Goal: Information Seeking & Learning: Learn about a topic

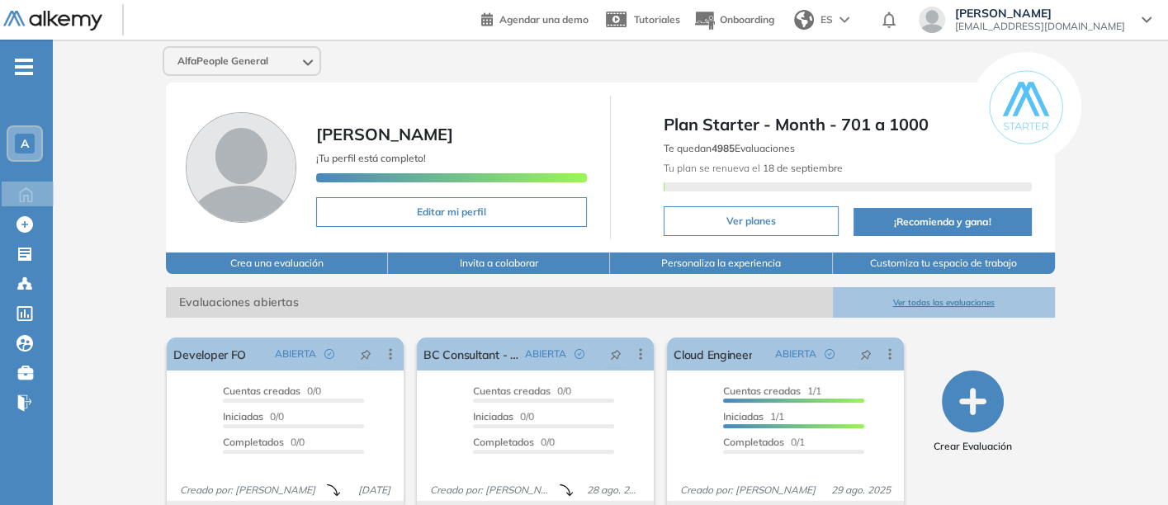
click at [956, 295] on button "Ver todas las evaluaciones" at bounding box center [944, 302] width 222 height 31
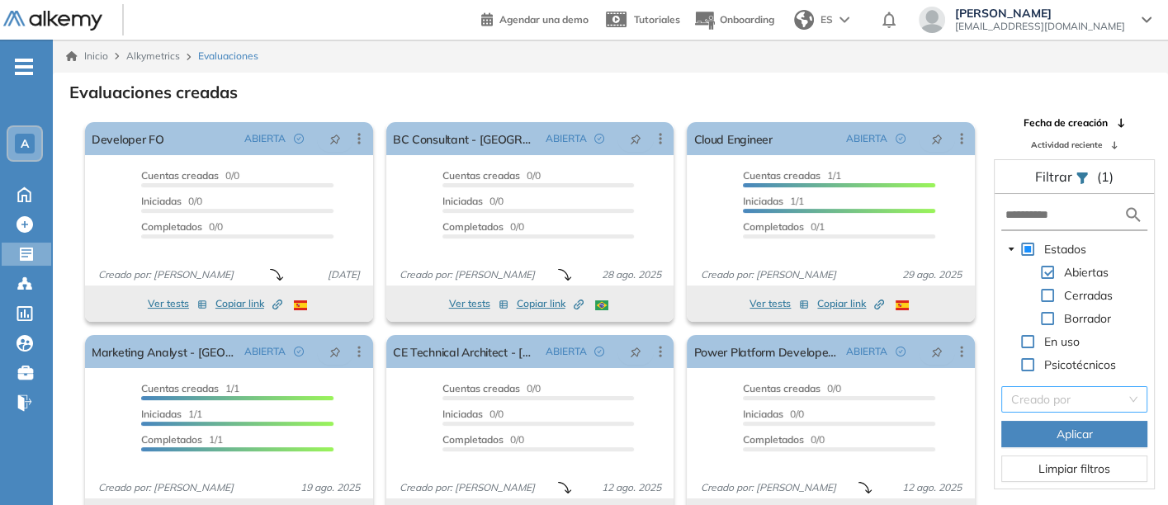
click at [1035, 394] on input "search" at bounding box center [1068, 399] width 115 height 25
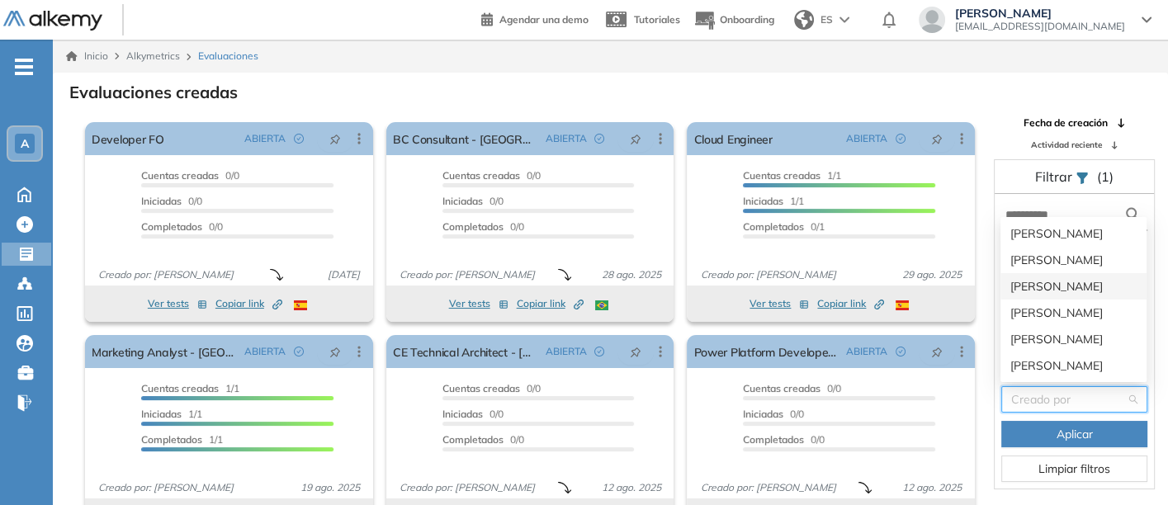
click at [1036, 284] on div "[PERSON_NAME]" at bounding box center [1073, 286] width 126 height 18
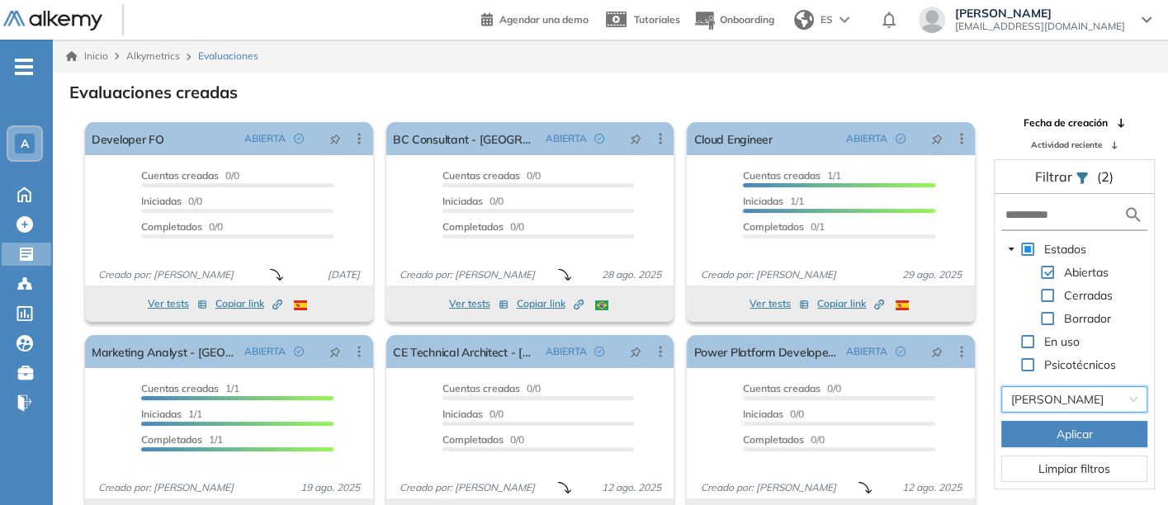
click at [1030, 429] on button "Aplicar" at bounding box center [1074, 434] width 146 height 26
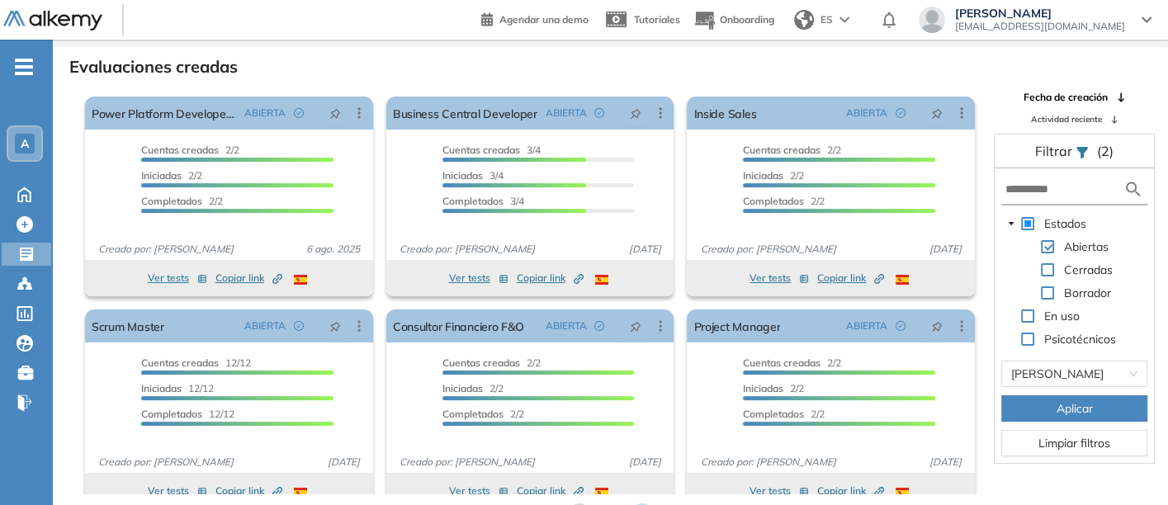
scroll to position [40, 0]
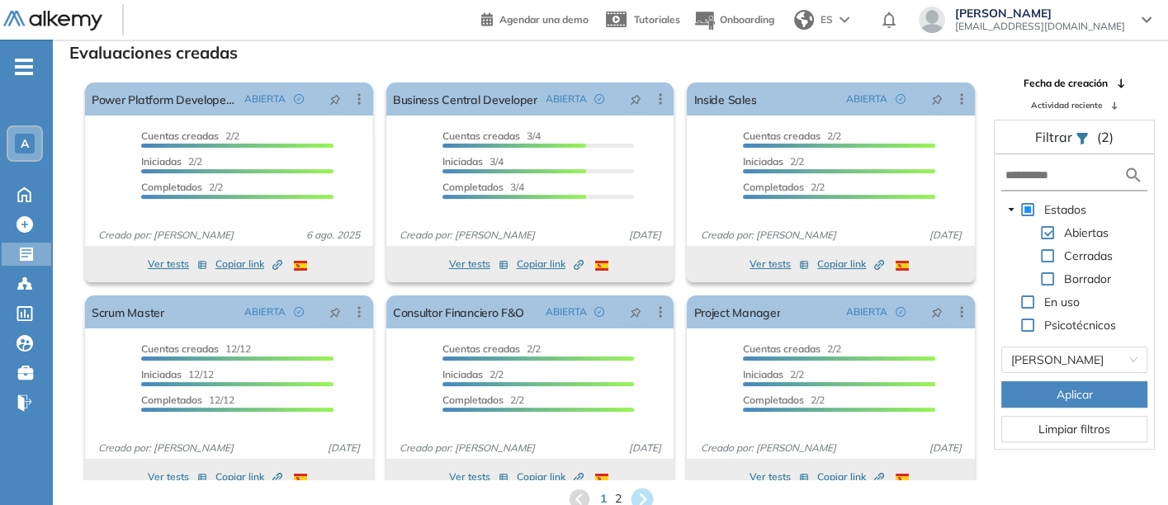
click at [639, 491] on icon at bounding box center [641, 499] width 22 height 22
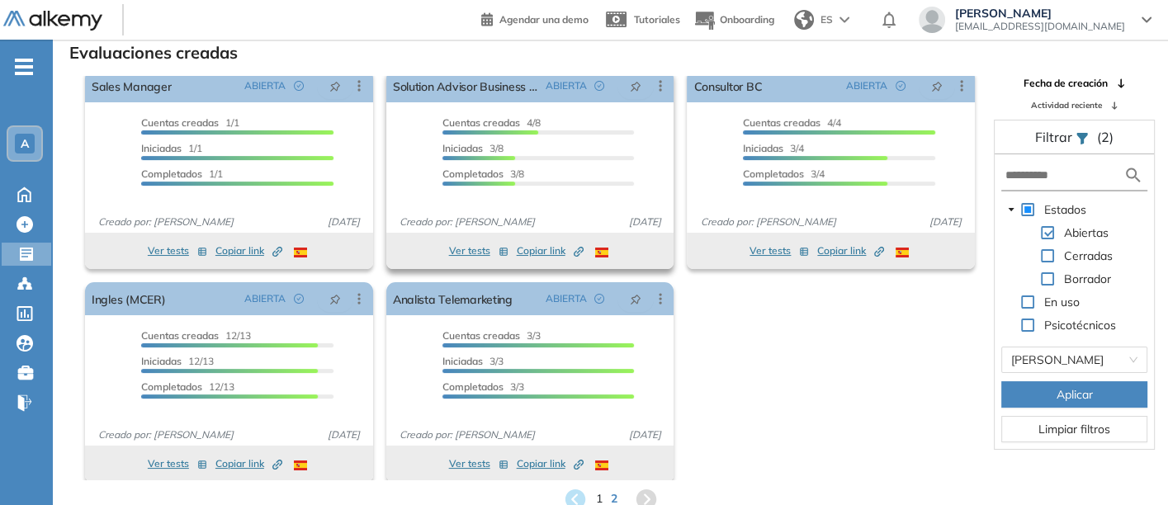
scroll to position [21, 0]
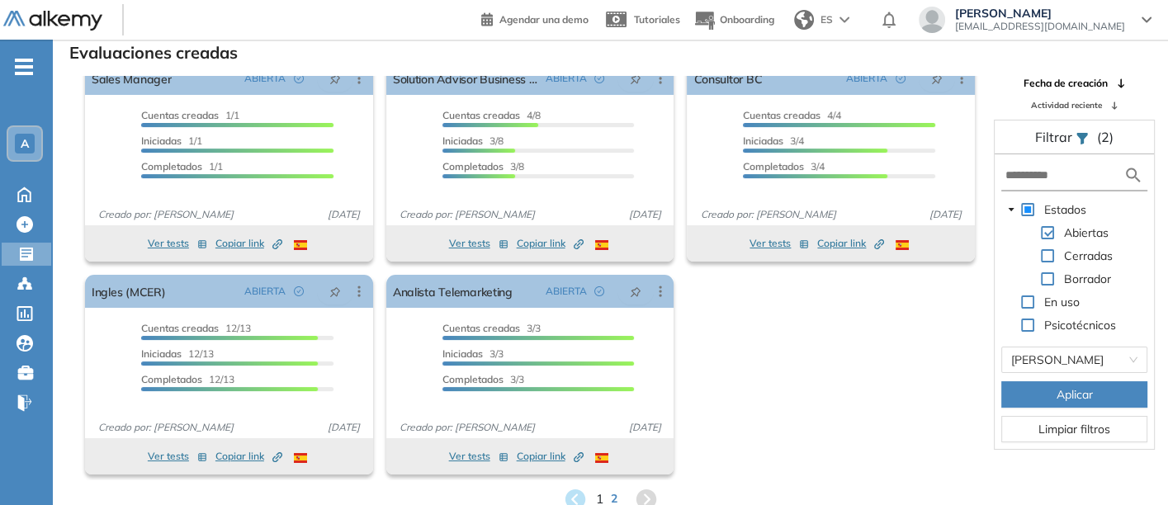
click at [596, 495] on span "1" at bounding box center [598, 498] width 7 height 19
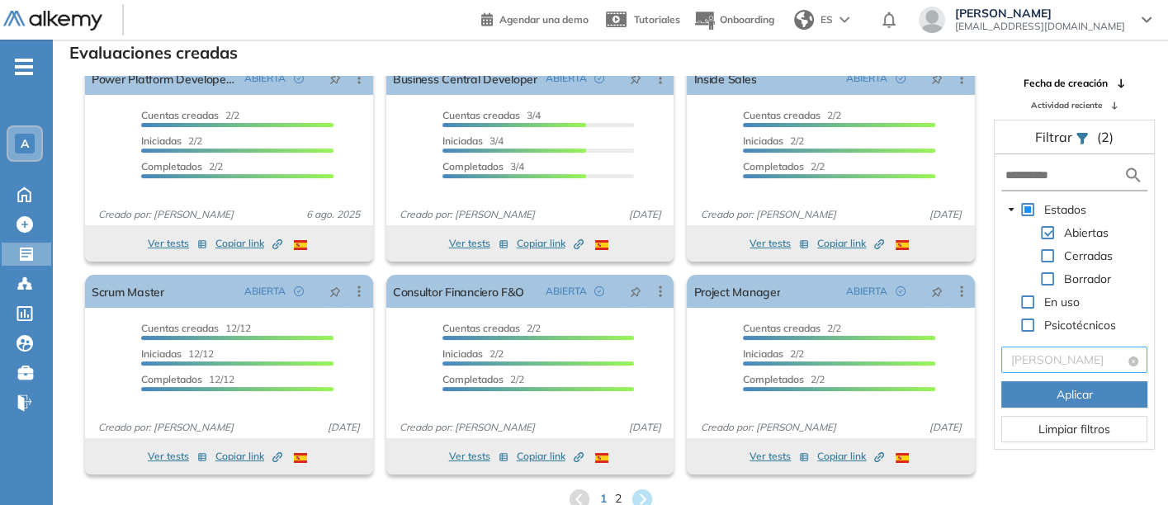
click at [1084, 360] on span "[PERSON_NAME]" at bounding box center [1074, 359] width 126 height 25
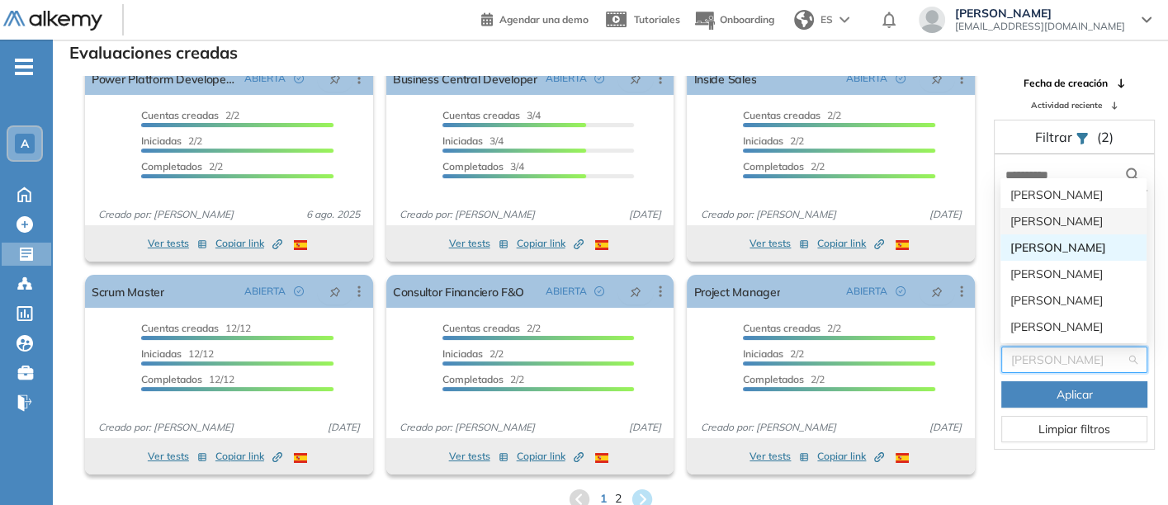
click at [1044, 213] on div "[PERSON_NAME]" at bounding box center [1073, 221] width 126 height 18
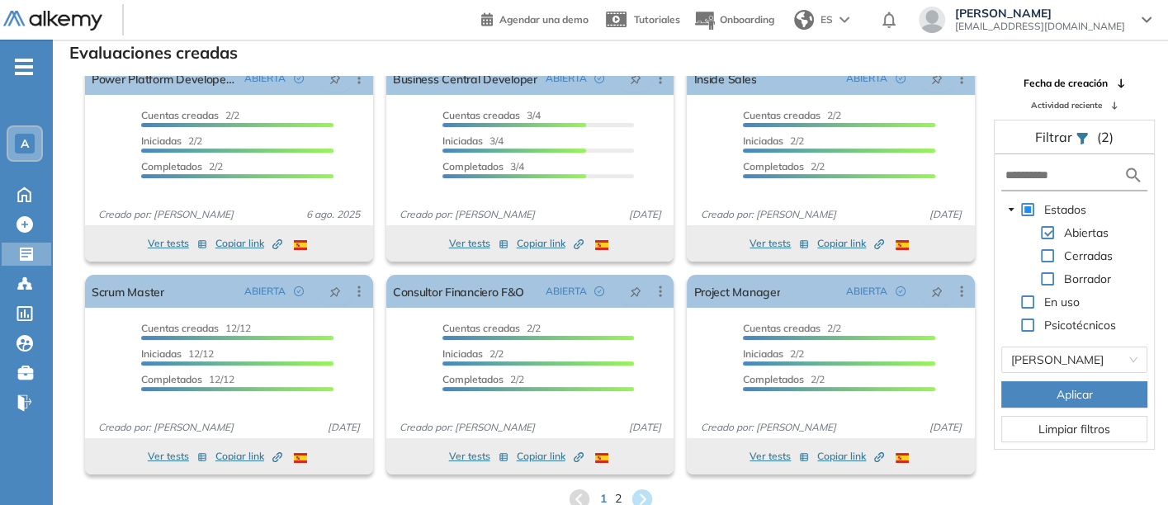
click at [1048, 392] on button "Aplicar" at bounding box center [1074, 394] width 146 height 26
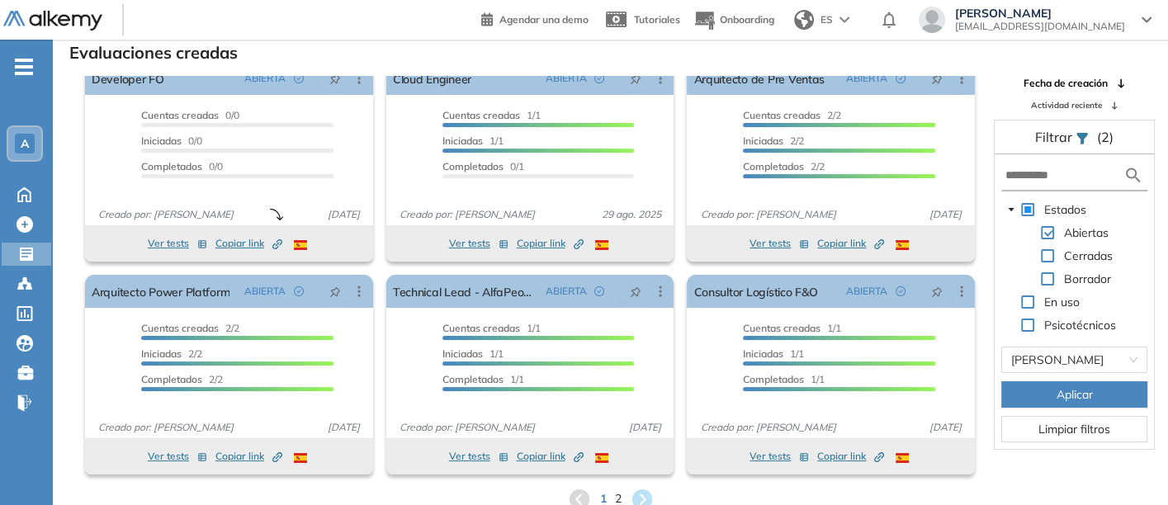
drag, startPoint x: 975, startPoint y: 444, endPoint x: 983, endPoint y: 477, distance: 34.0
click at [982, 478] on div "El proctoring será activado ¡Importante!: Los usuarios que ya realizaron la eva…" at bounding box center [610, 278] width 1113 height 404
click at [620, 493] on span "2" at bounding box center [617, 498] width 7 height 19
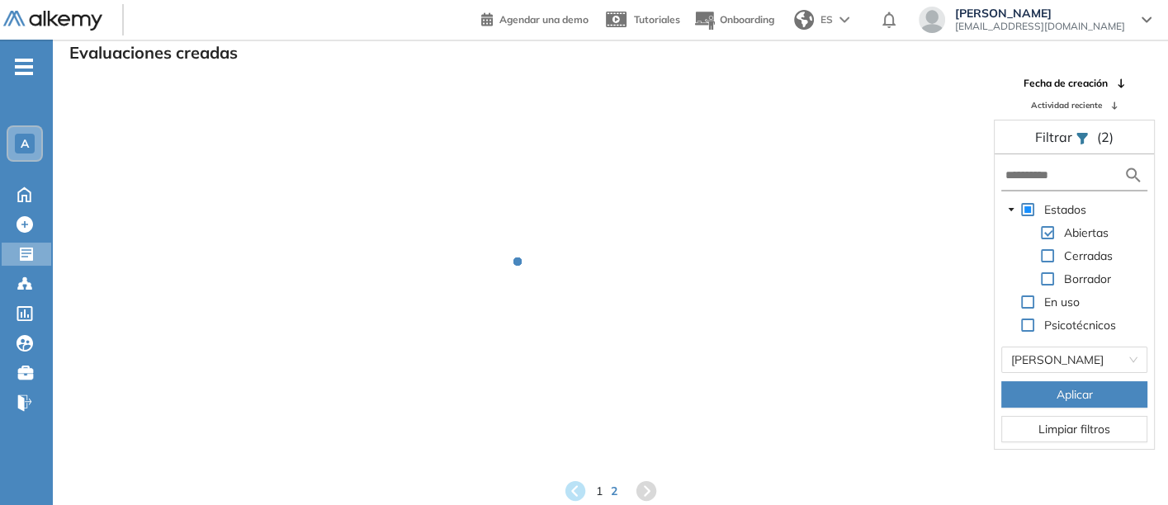
scroll to position [0, 0]
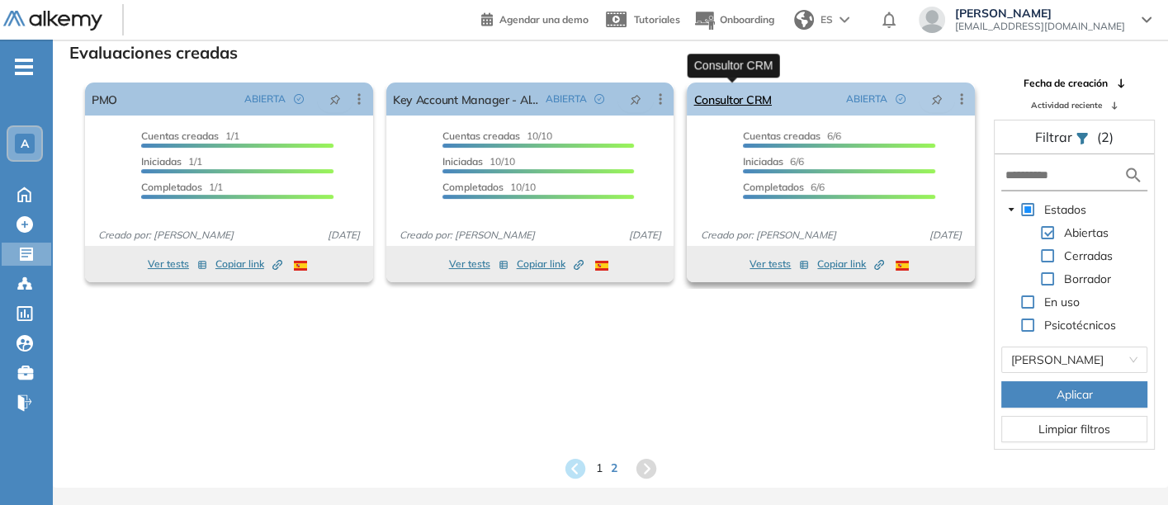
click at [735, 95] on link "Consultor CRM" at bounding box center [732, 99] width 78 height 33
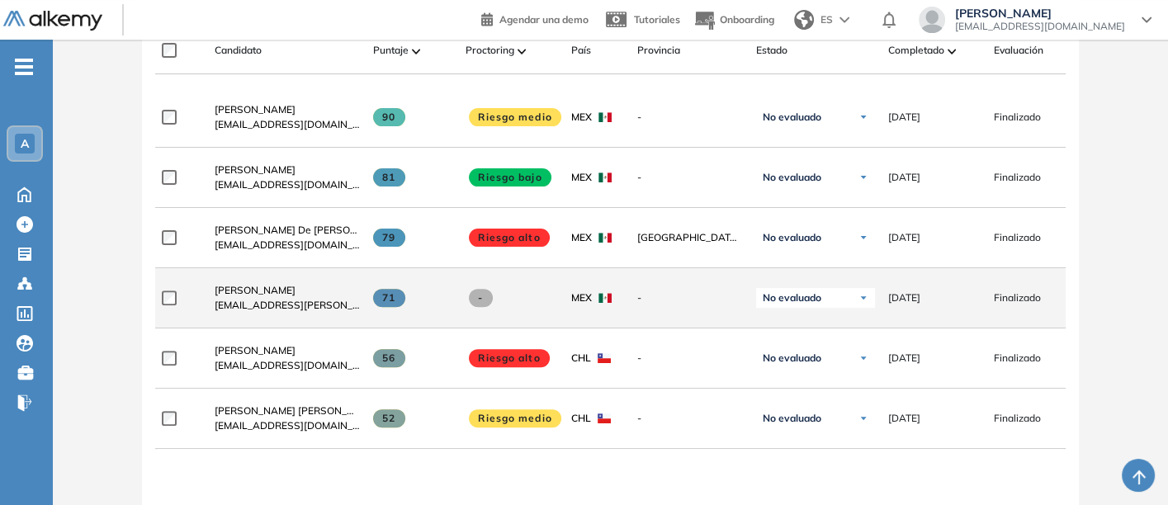
scroll to position [550, 0]
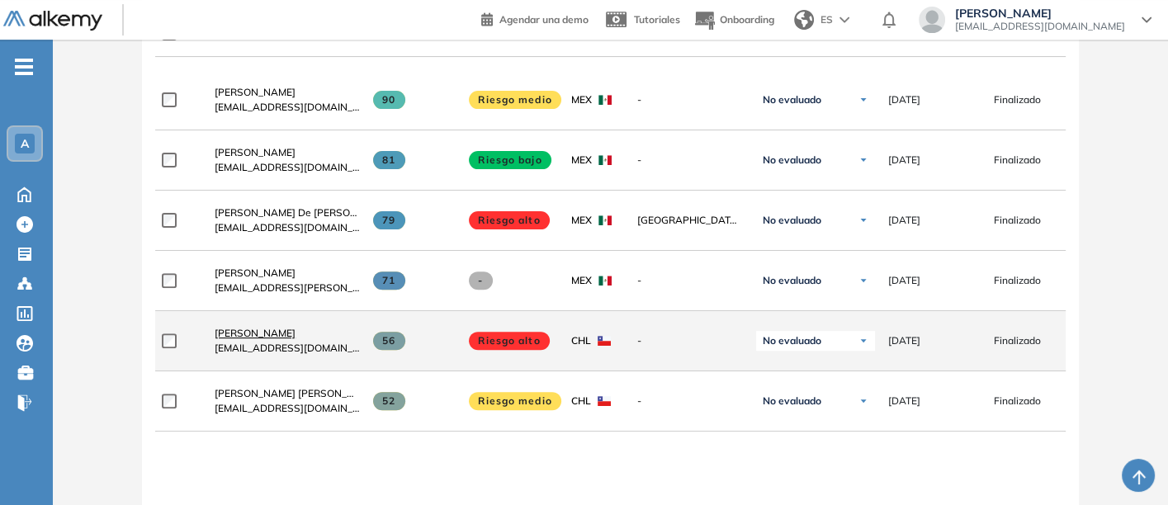
click at [240, 329] on span "[PERSON_NAME]" at bounding box center [255, 333] width 81 height 12
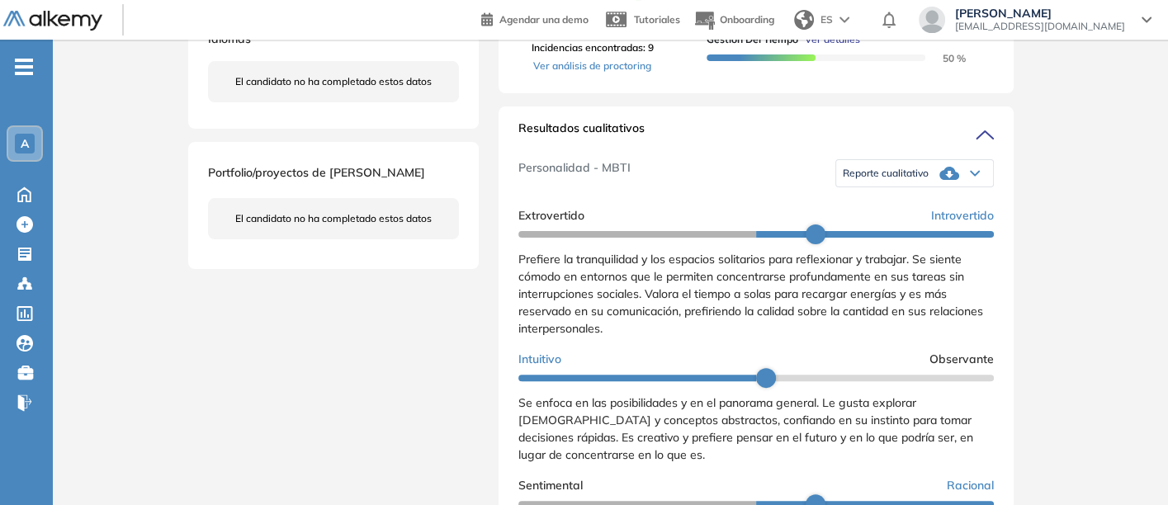
click at [862, 180] on span "Reporte cualitativo" at bounding box center [886, 173] width 86 height 13
click at [862, 232] on li "Reporte sin Afinidad AI" at bounding box center [891, 223] width 97 height 17
